Goal: Information Seeking & Learning: Learn about a topic

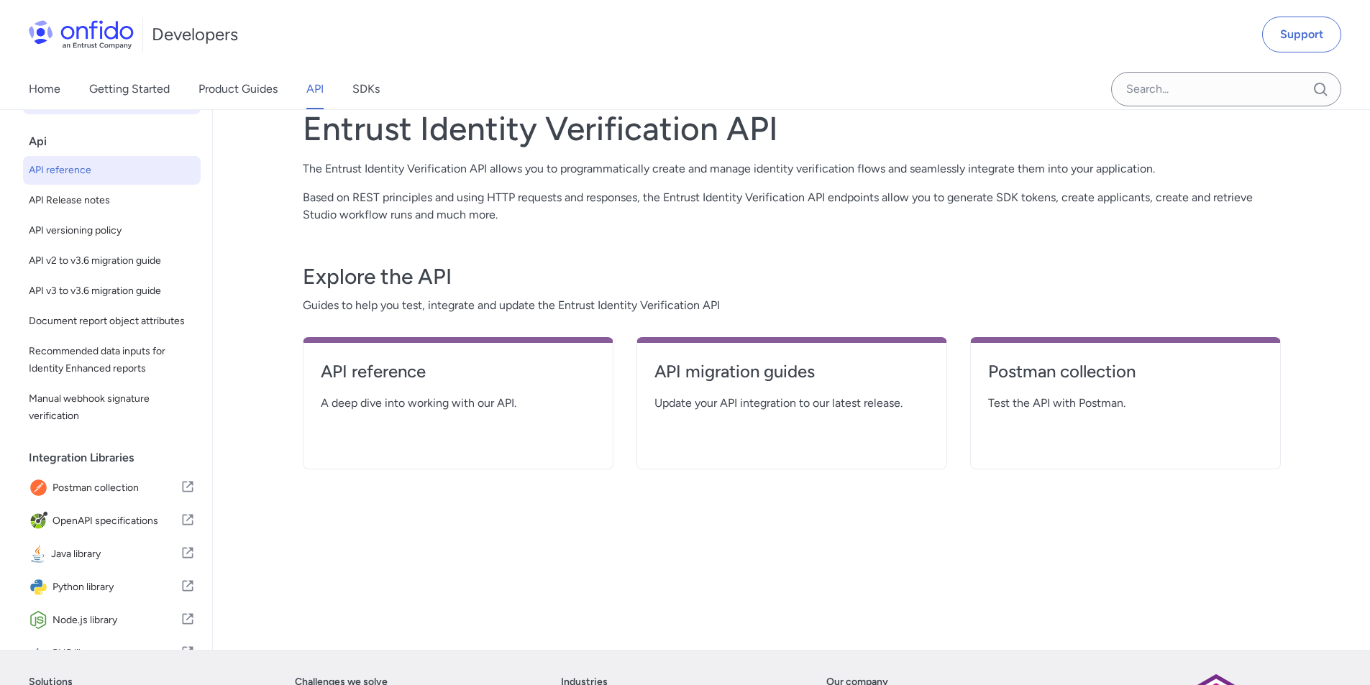
click at [79, 178] on span "API reference" at bounding box center [112, 170] width 166 height 17
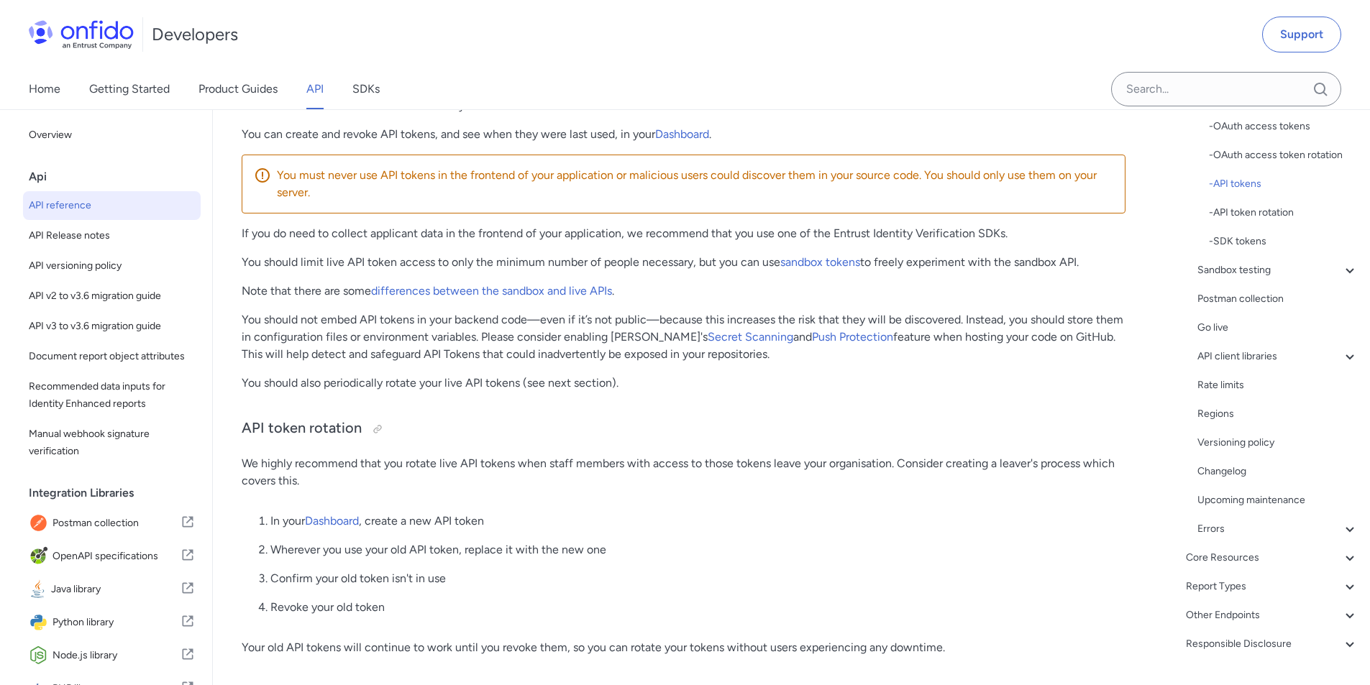
scroll to position [252, 0]
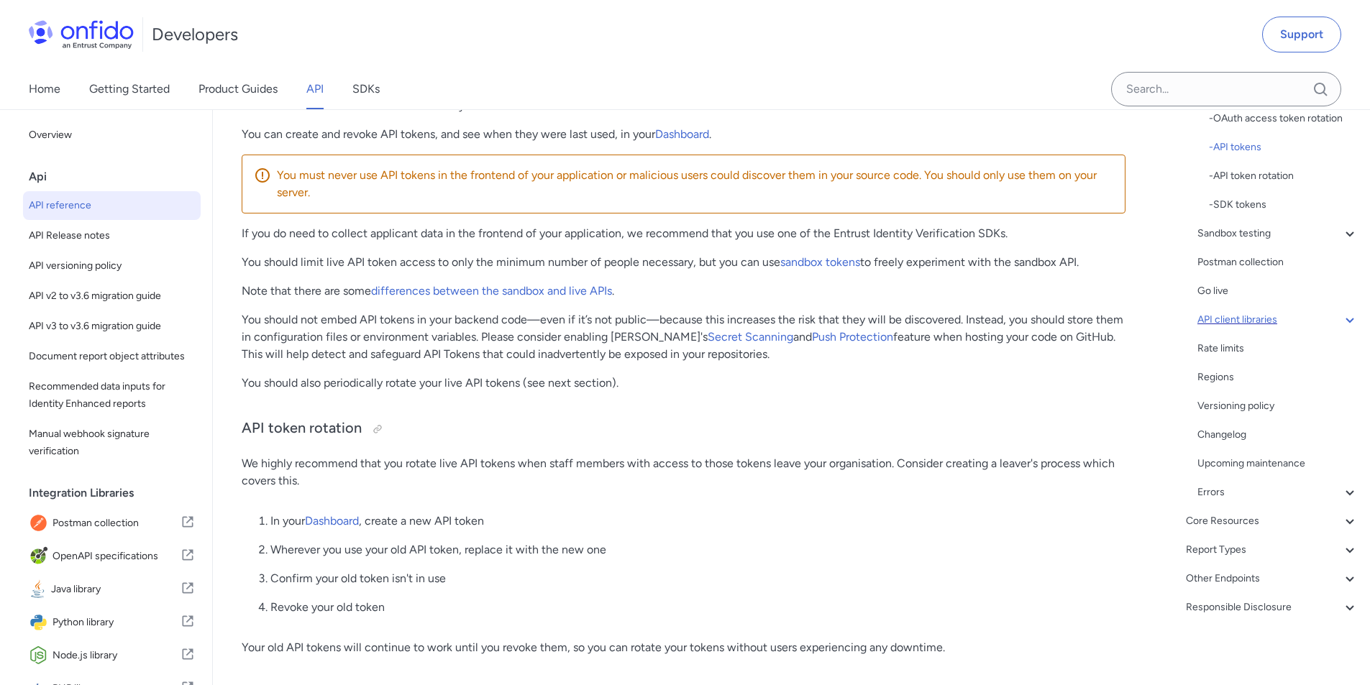
click at [1255, 317] on div "API client libraries" at bounding box center [1277, 319] width 161 height 17
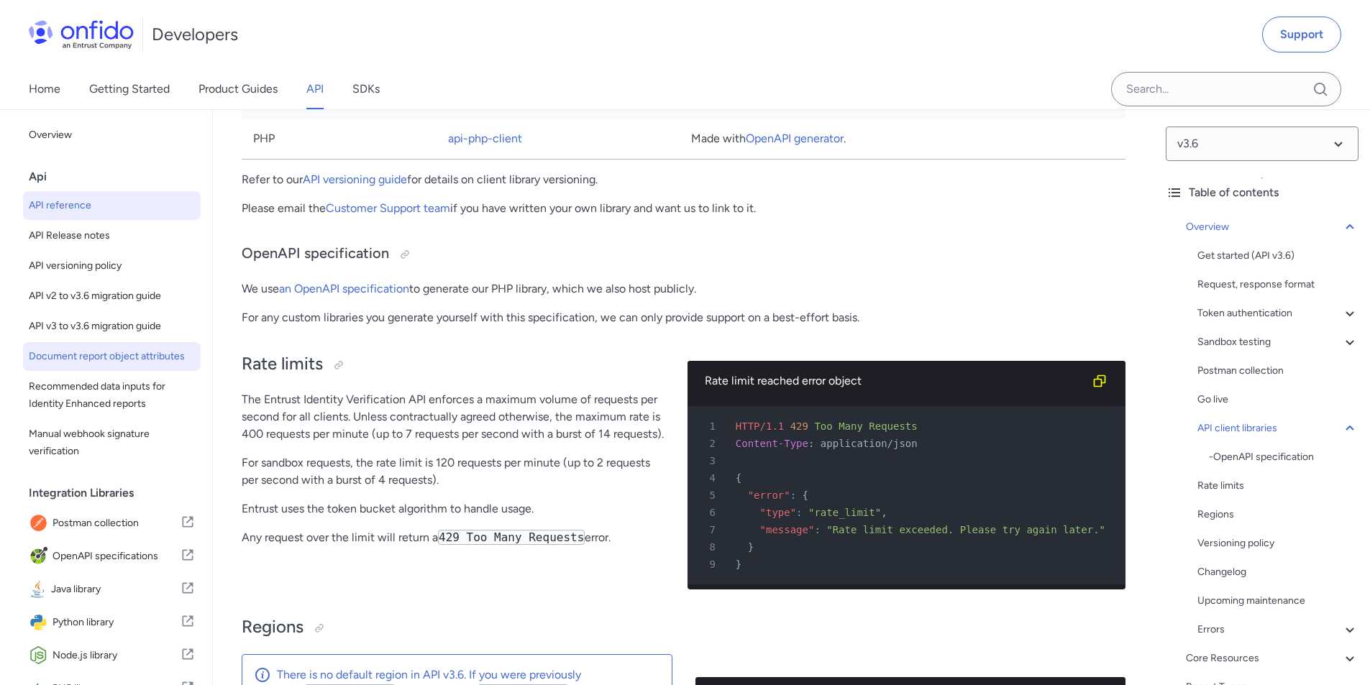
click at [66, 365] on span "Document report object attributes" at bounding box center [112, 356] width 166 height 17
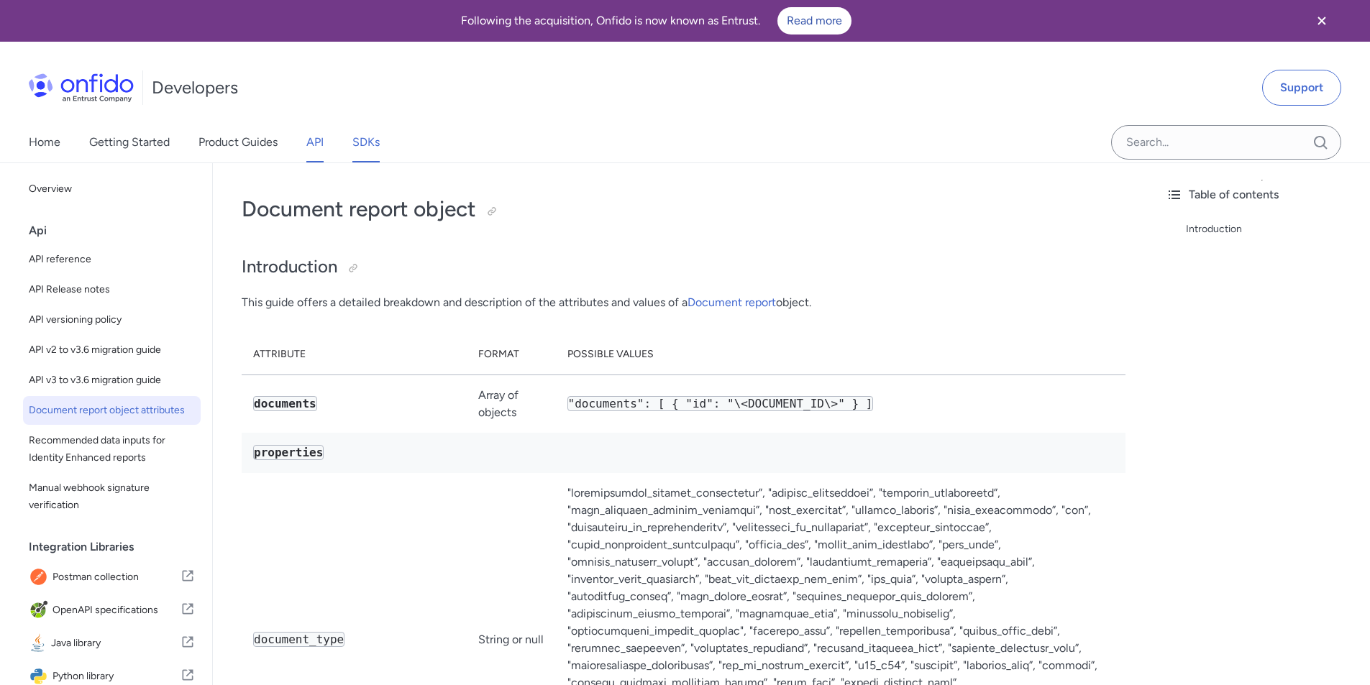
click at [361, 143] on link "SDKs" at bounding box center [365, 142] width 27 height 40
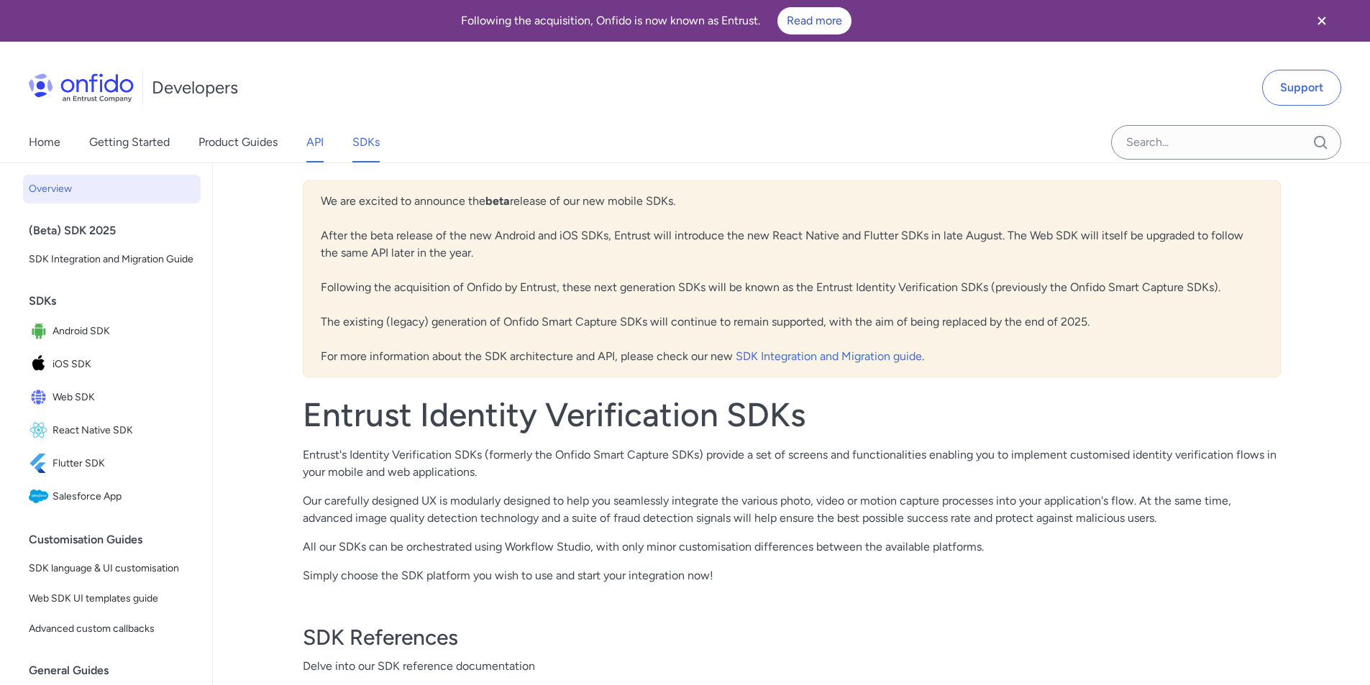
click at [321, 150] on link "API" at bounding box center [314, 142] width 17 height 40
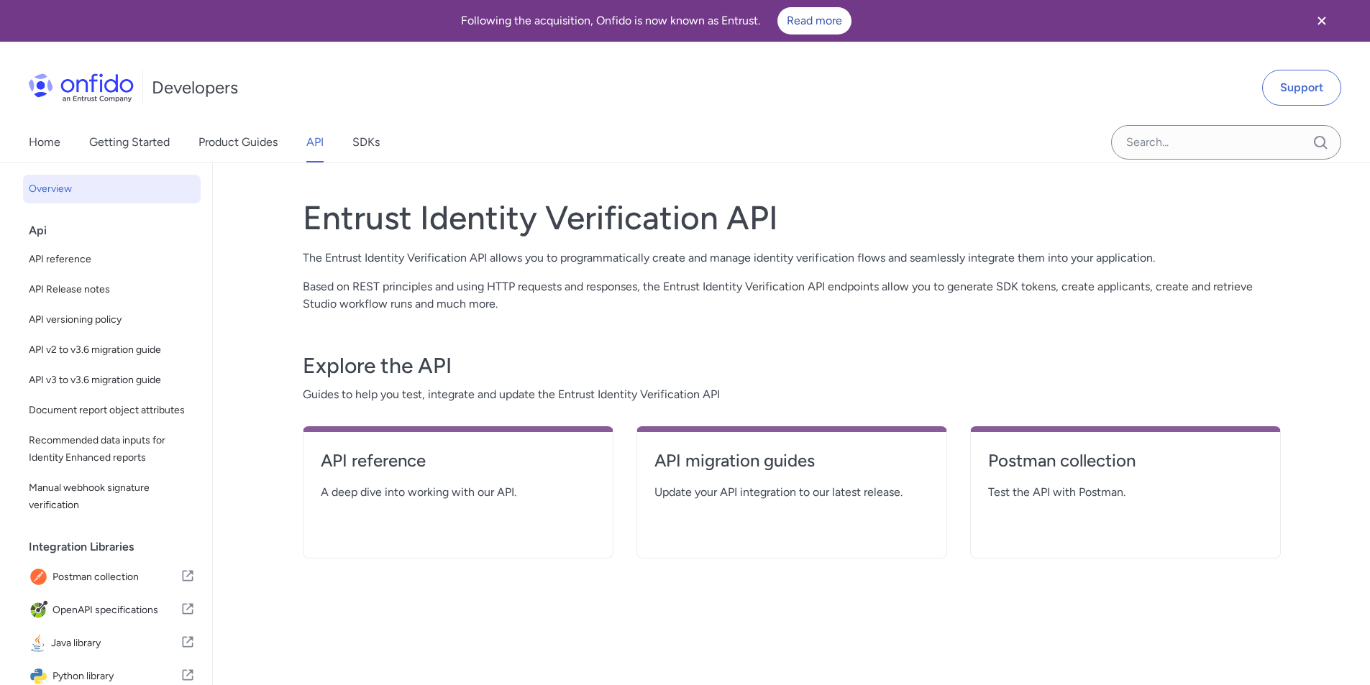
click at [52, 188] on span "Overview" at bounding box center [112, 188] width 166 height 17
click at [55, 255] on span "API reference" at bounding box center [112, 259] width 166 height 17
select select "http"
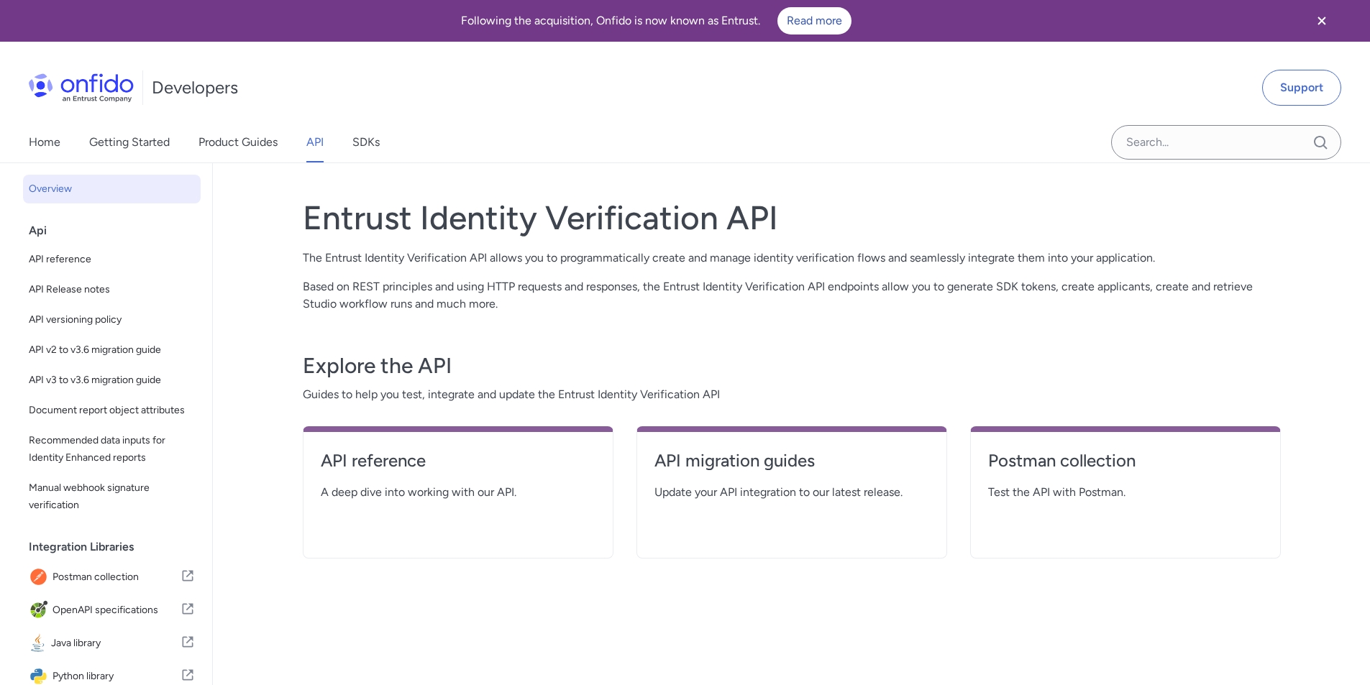
select select "http"
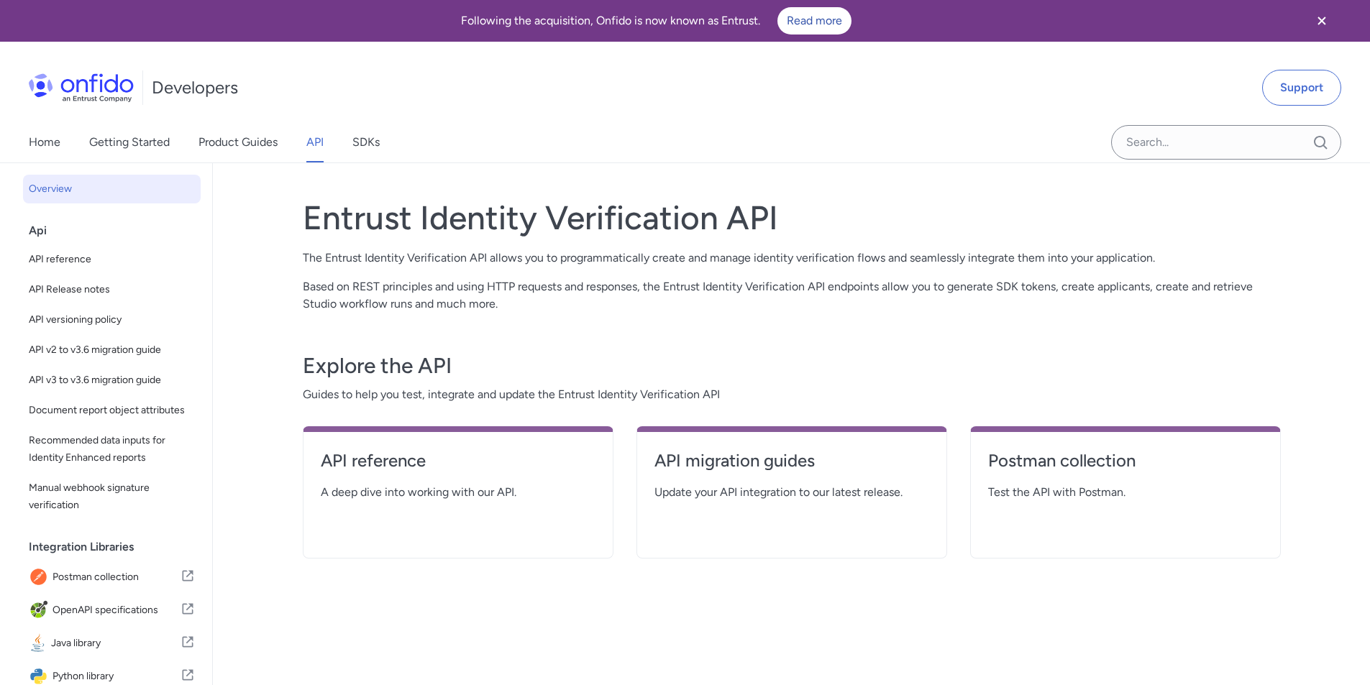
select select "http"
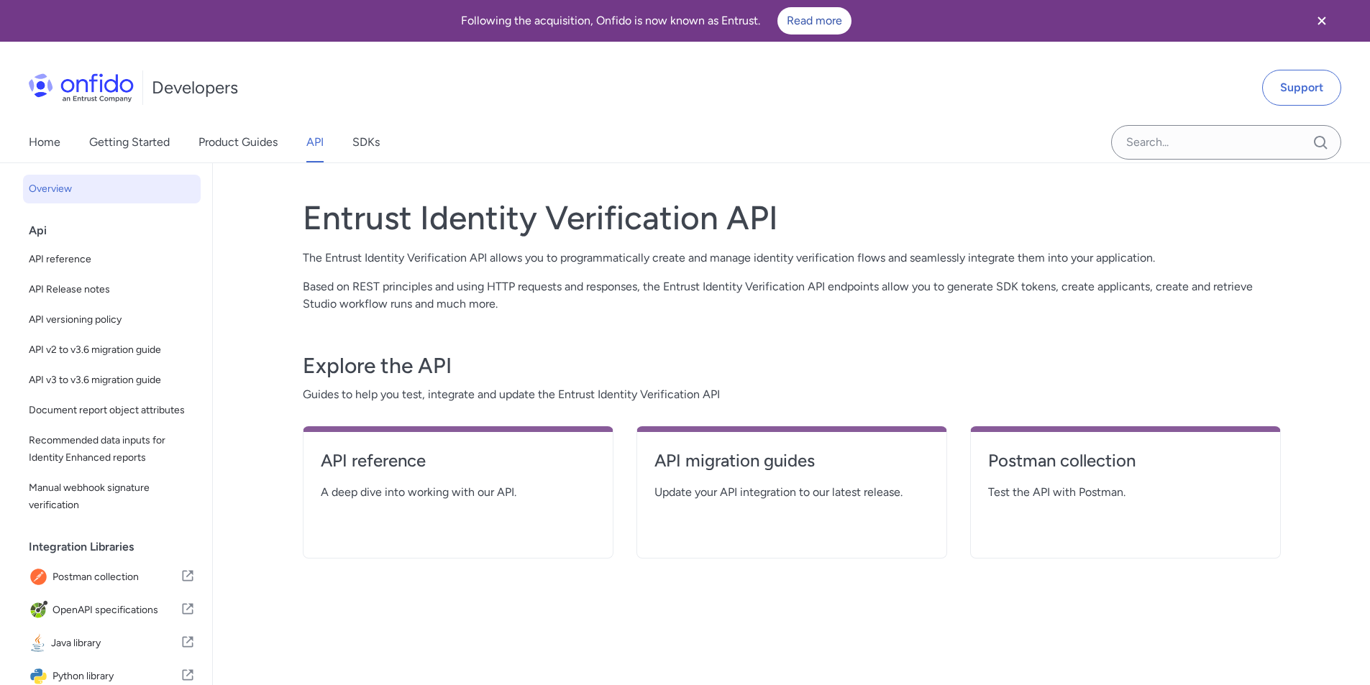
select select "http"
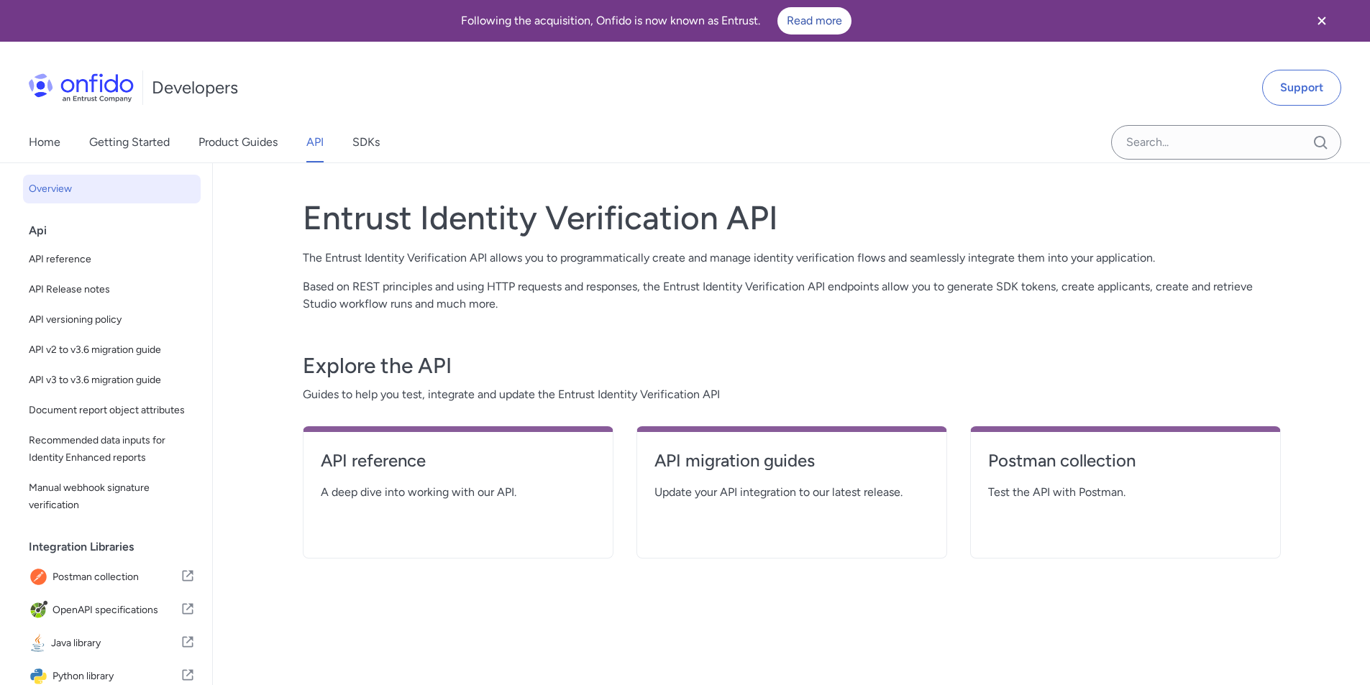
select select "http"
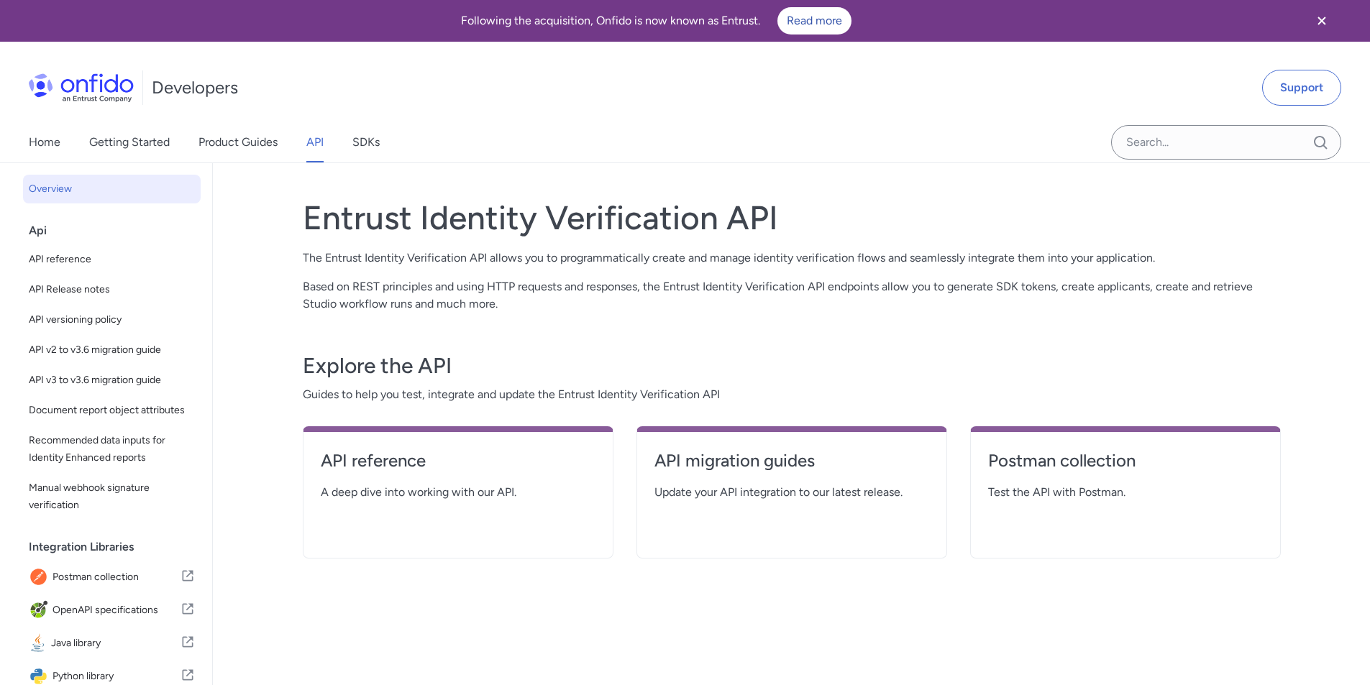
select select "http"
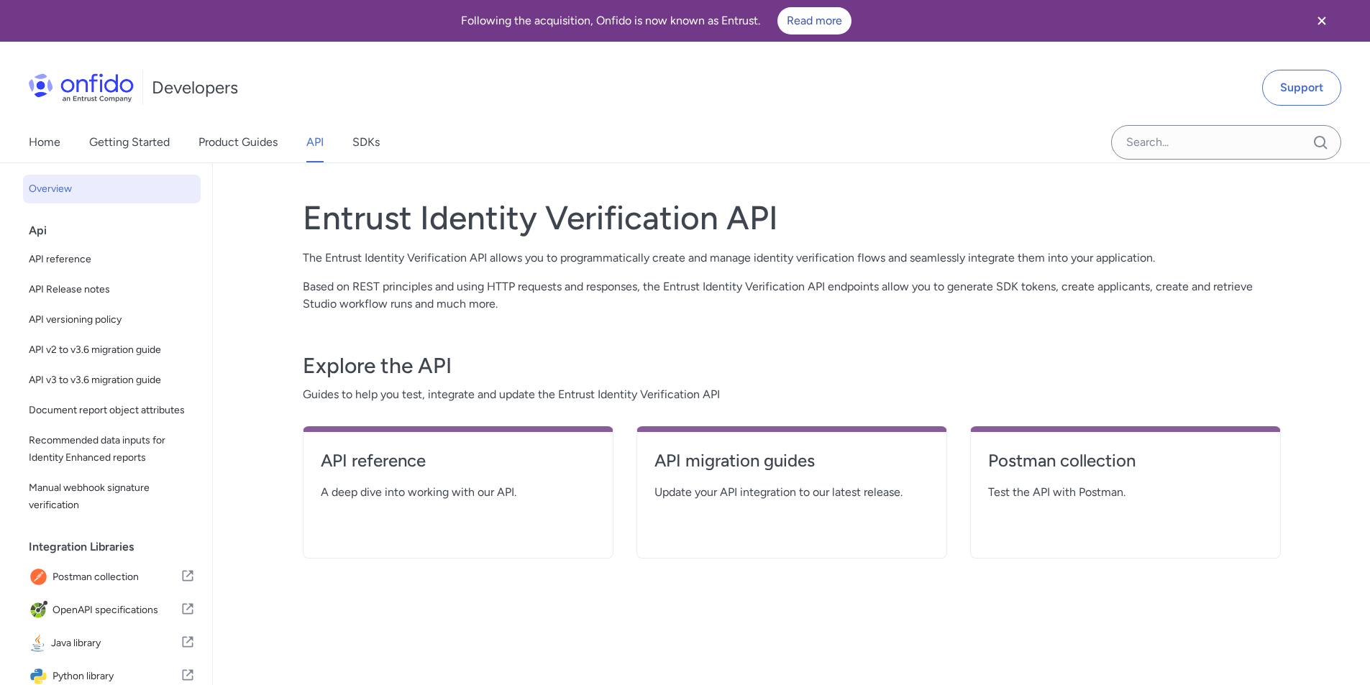
select select "http"
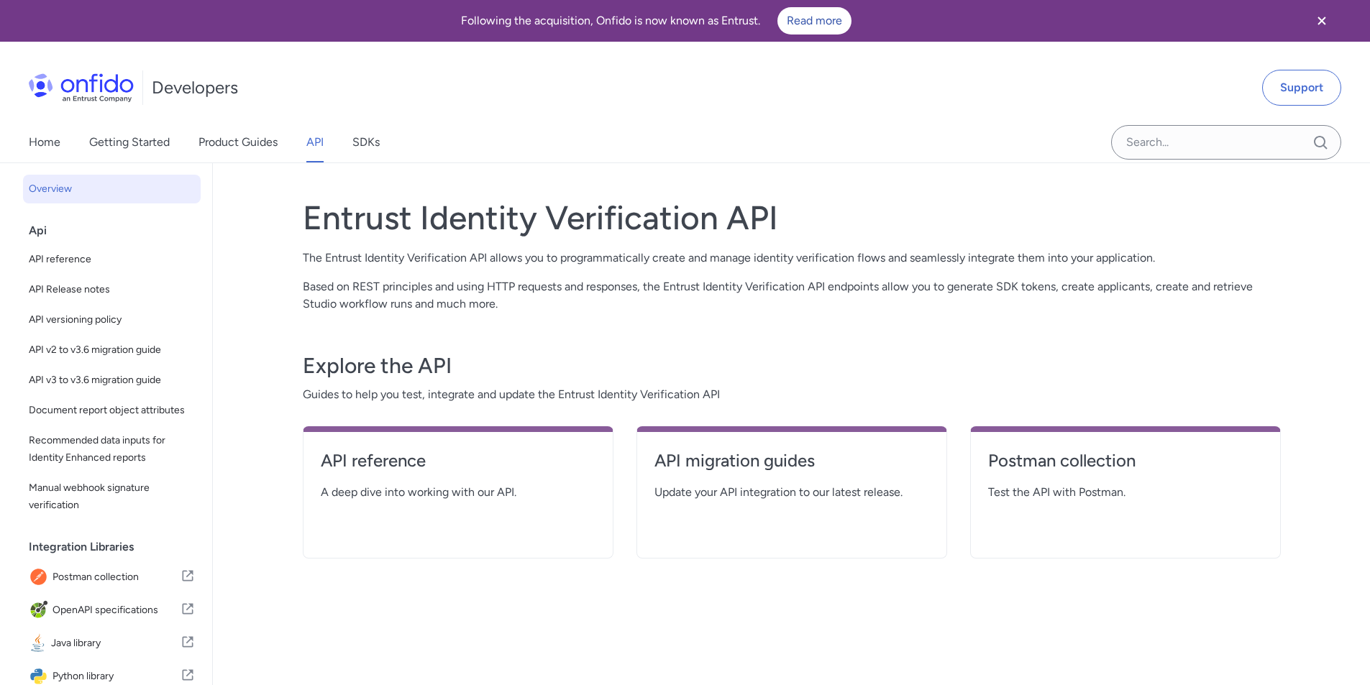
select select "http"
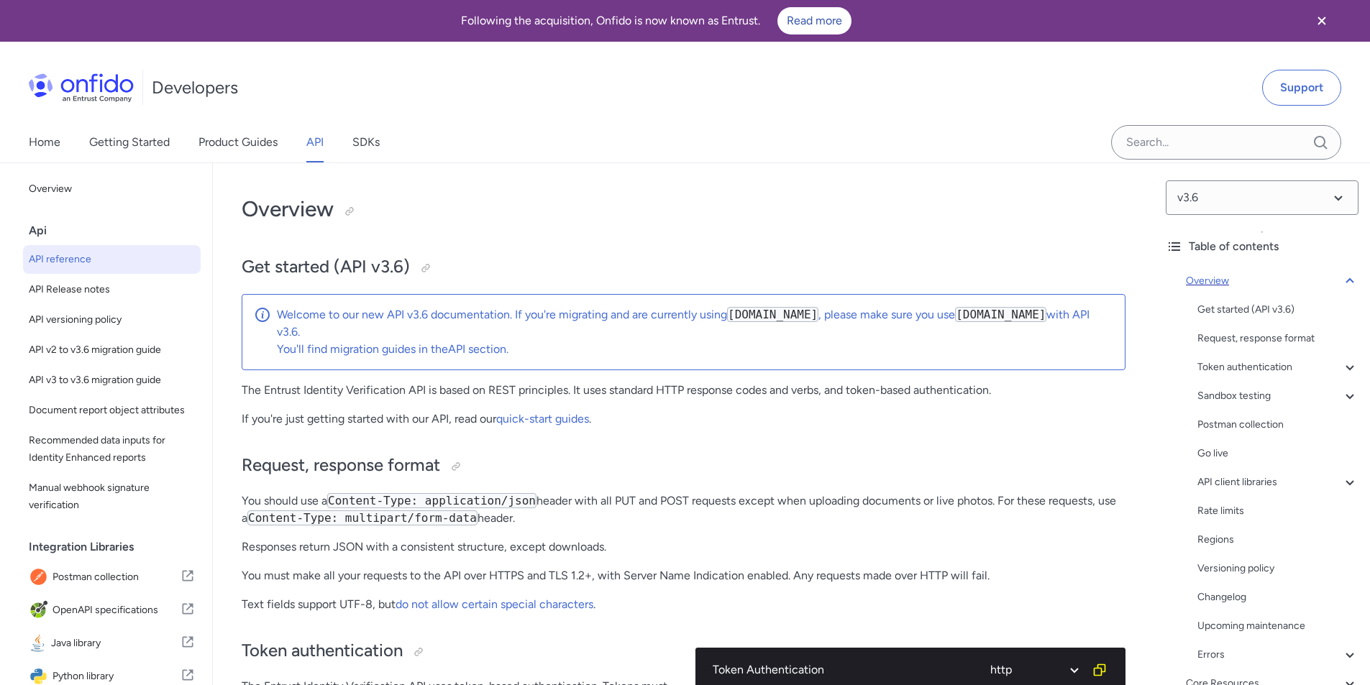
click at [1341, 278] on icon at bounding box center [1349, 280] width 17 height 17
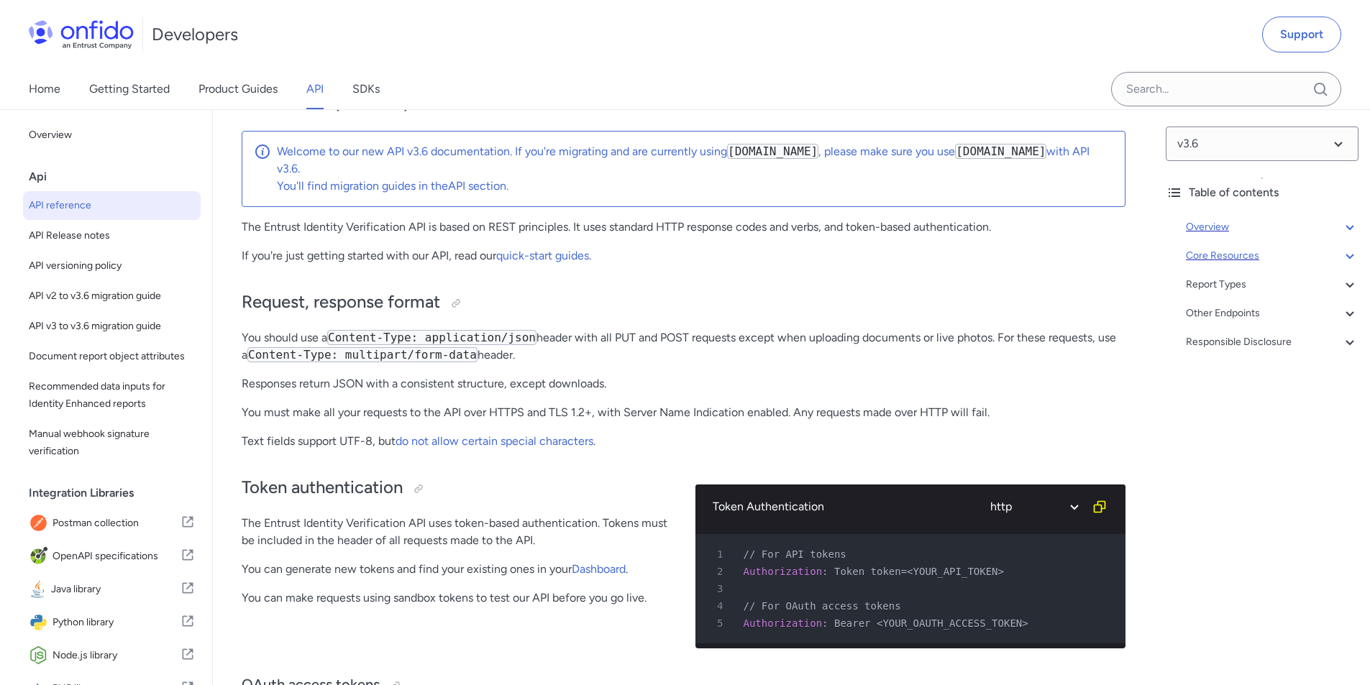
click at [1226, 255] on div "Core Resources" at bounding box center [1272, 255] width 173 height 17
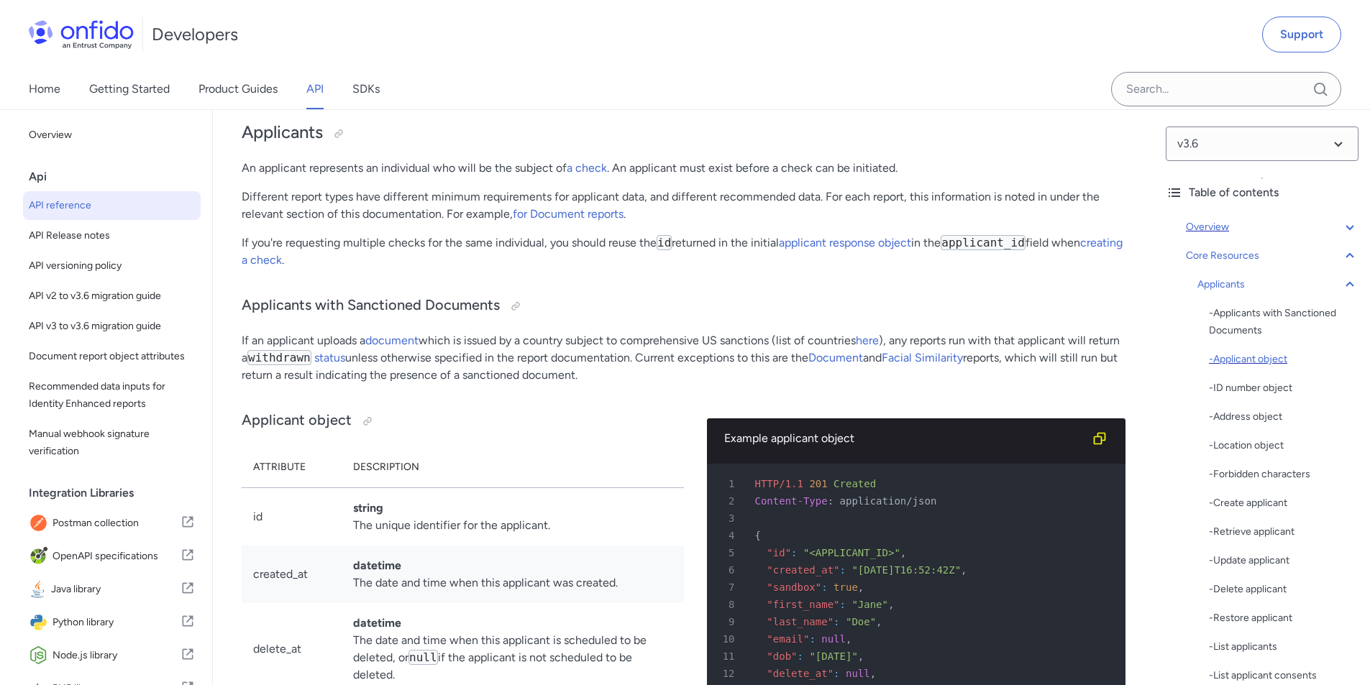
click at [1245, 354] on div "- Applicant object" at bounding box center [1284, 359] width 150 height 17
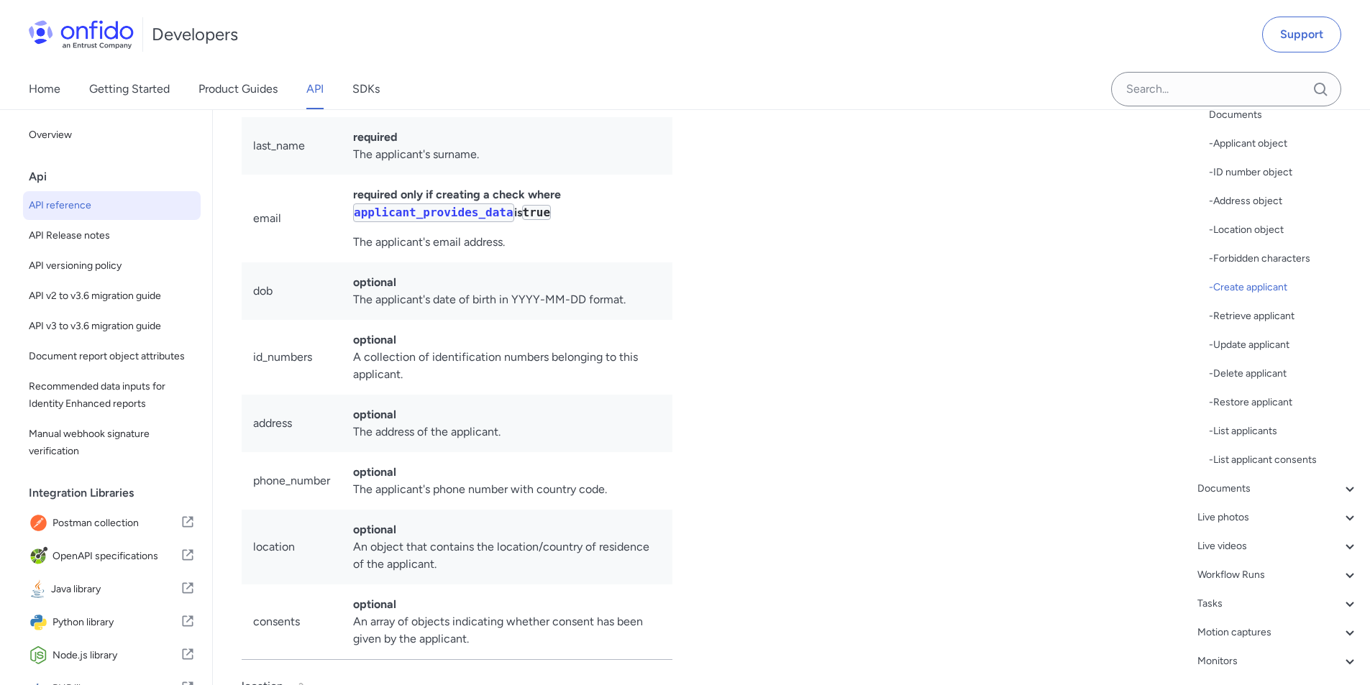
scroll to position [17970, 0]
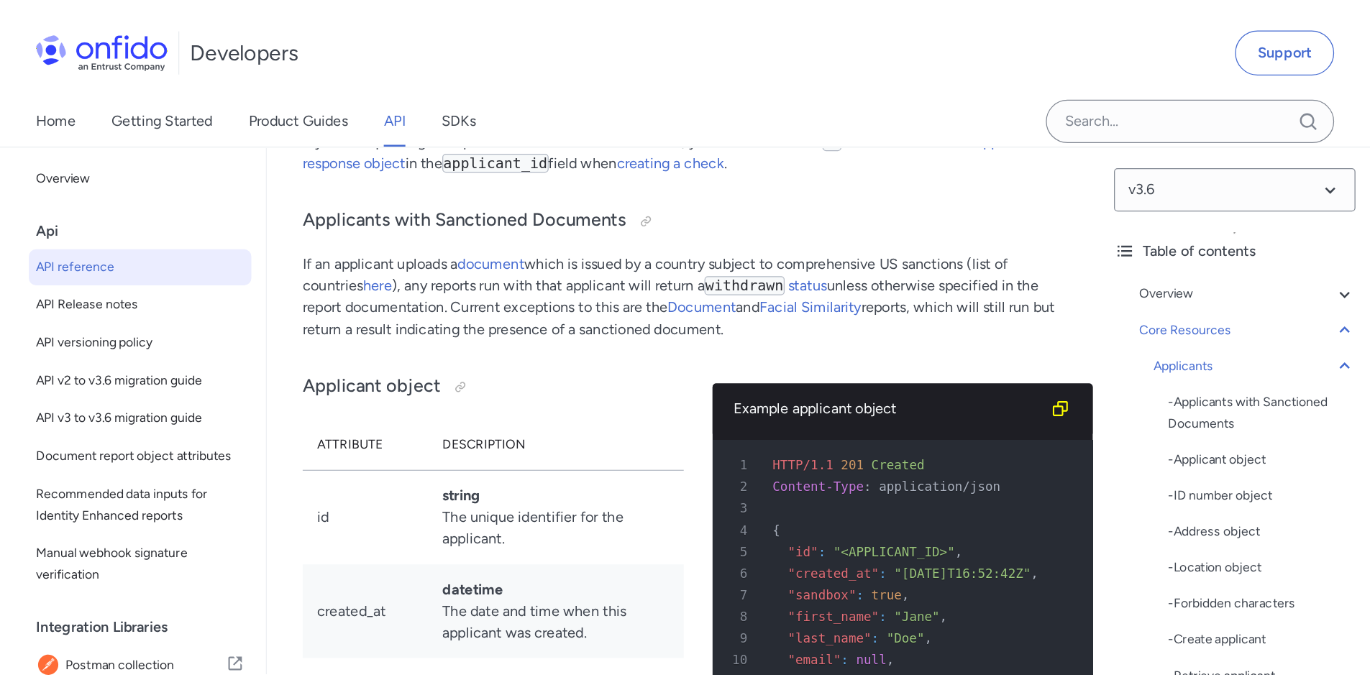
scroll to position [15943, 0]
